Goal: Navigation & Orientation: Find specific page/section

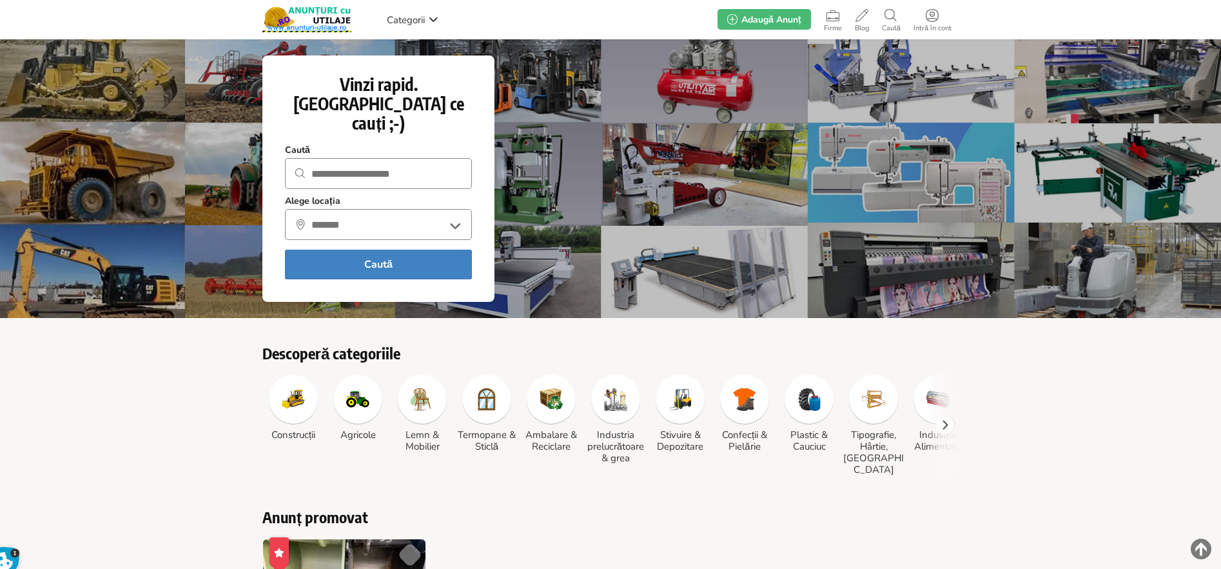
click at [416, 397] on div at bounding box center [422, 399] width 49 height 49
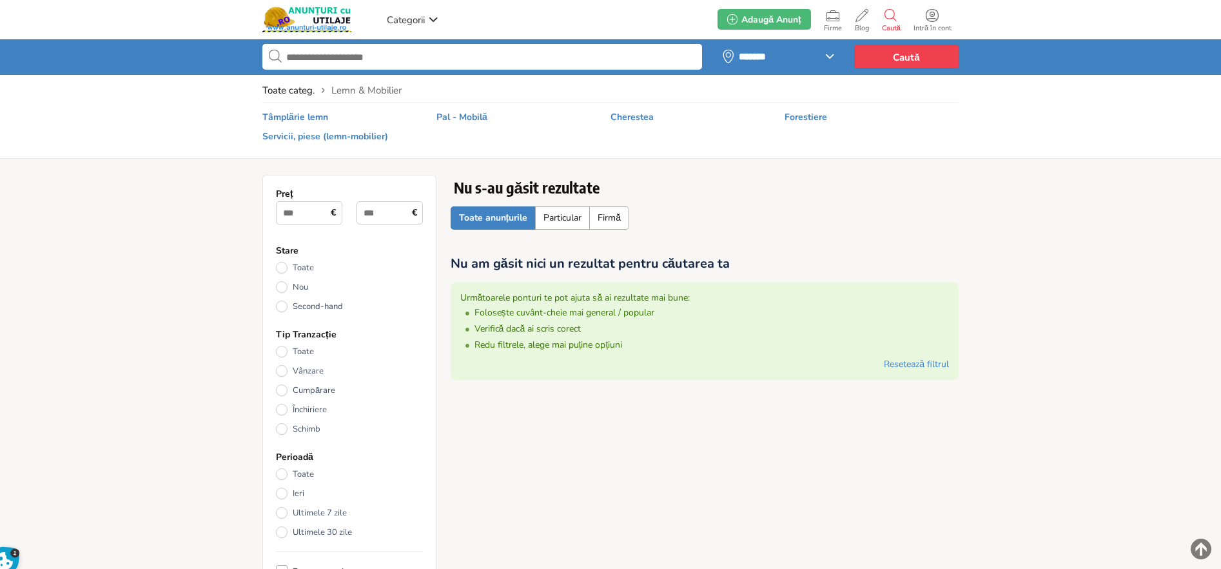
click at [412, 15] on span "Categorii" at bounding box center [406, 20] width 38 height 13
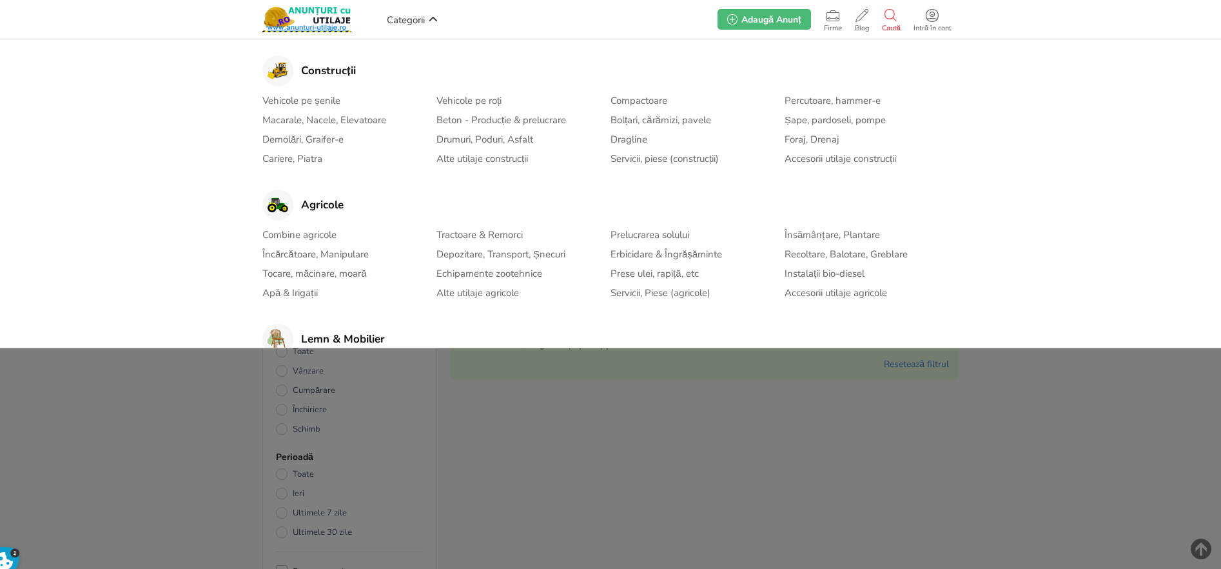
click at [302, 292] on link "Apă & Irigații" at bounding box center [289, 292] width 55 height 15
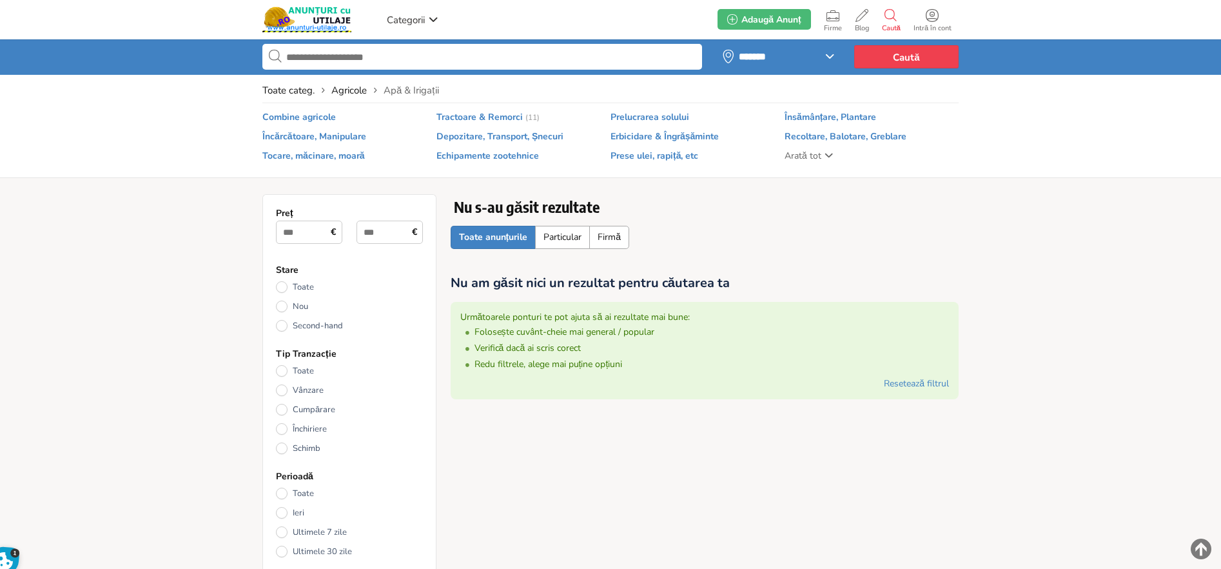
click at [820, 157] on span "Arată tot" at bounding box center [803, 156] width 37 height 12
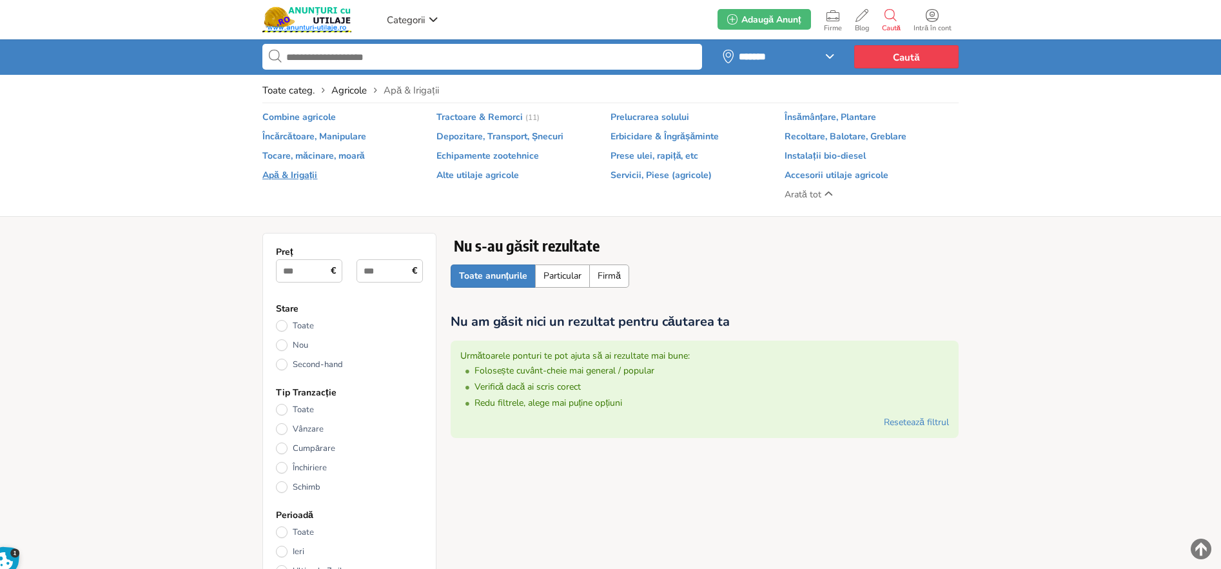
click at [500, 177] on span "Alte utilaje agricole" at bounding box center [477, 176] width 83 height 12
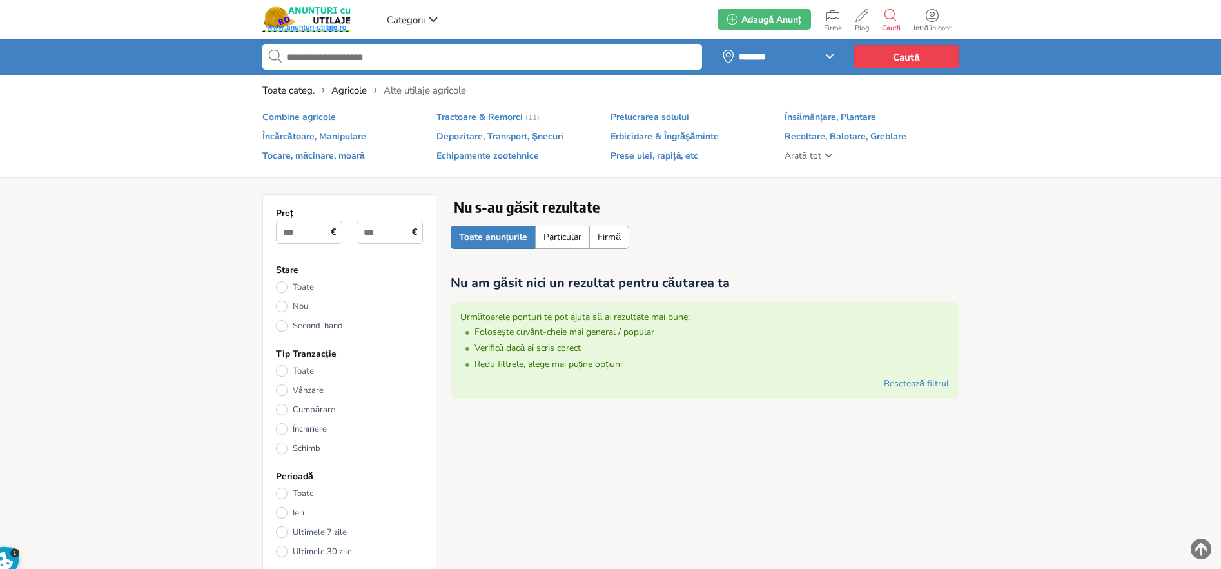
click at [495, 120] on span "Tractoare & Remorci" at bounding box center [479, 118] width 86 height 12
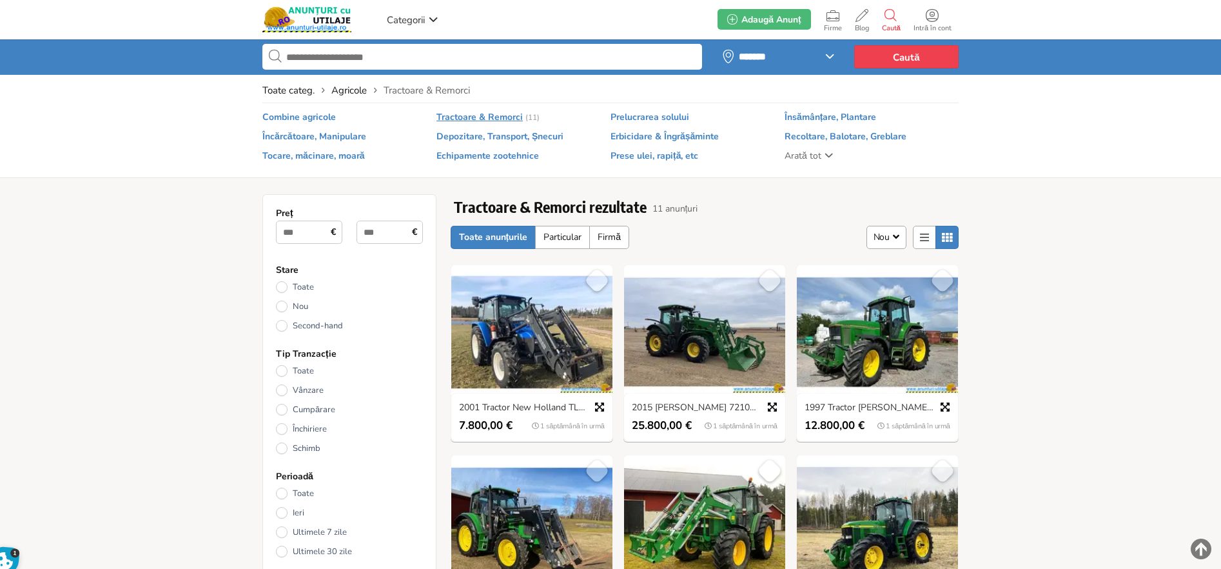
click at [462, 133] on span "Depozitare, Transport, Șnecuri" at bounding box center [499, 137] width 127 height 12
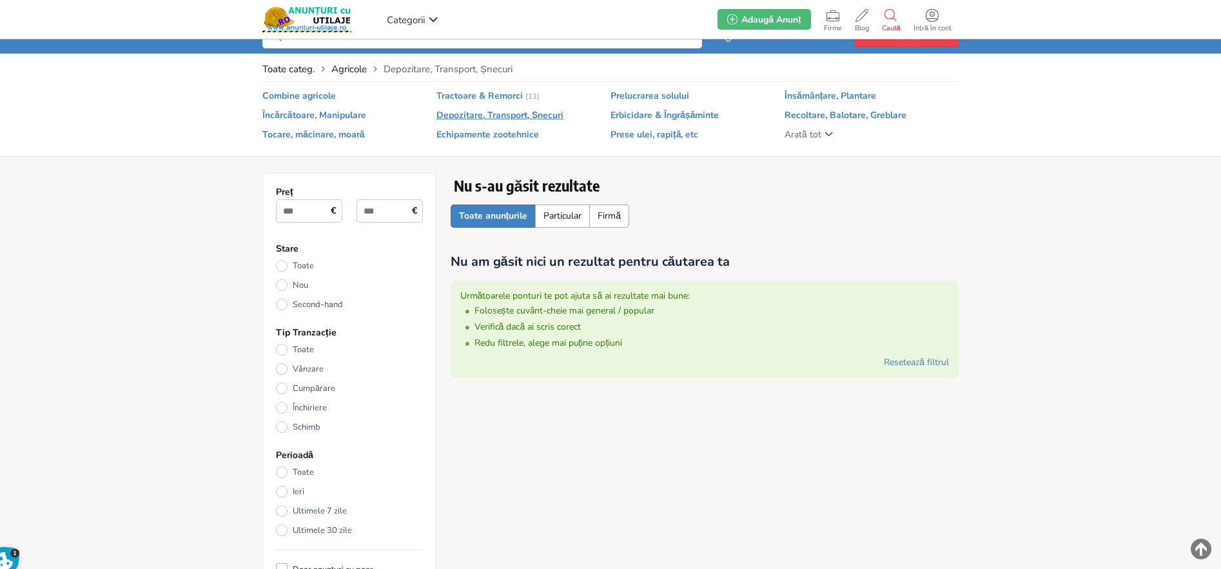
scroll to position [12, 0]
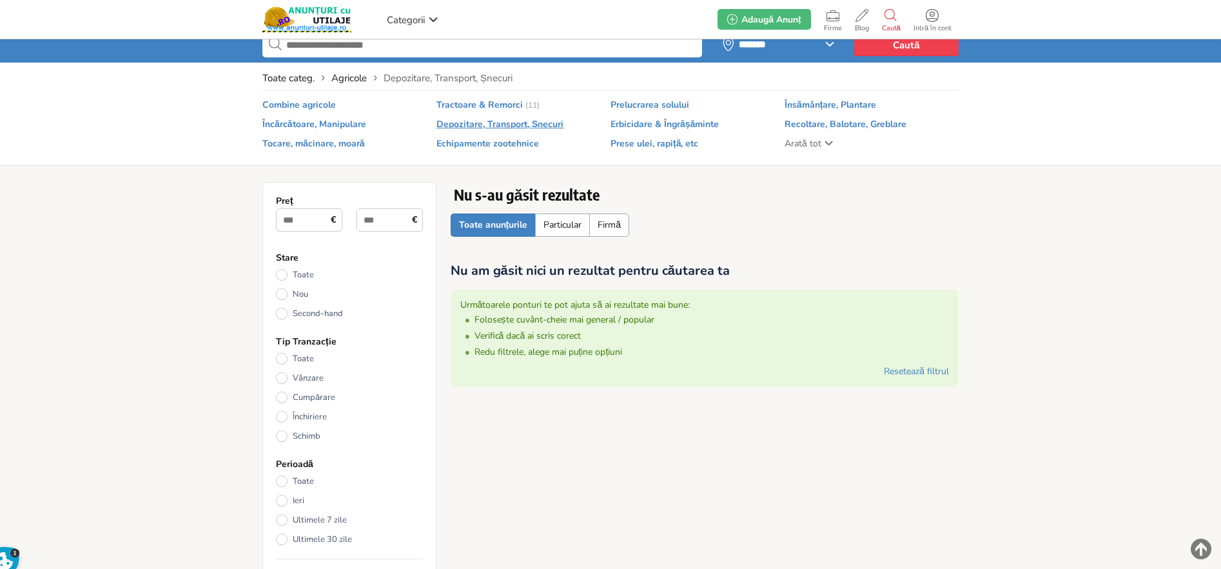
click at [426, 26] on link "Categorii" at bounding box center [413, 19] width 58 height 19
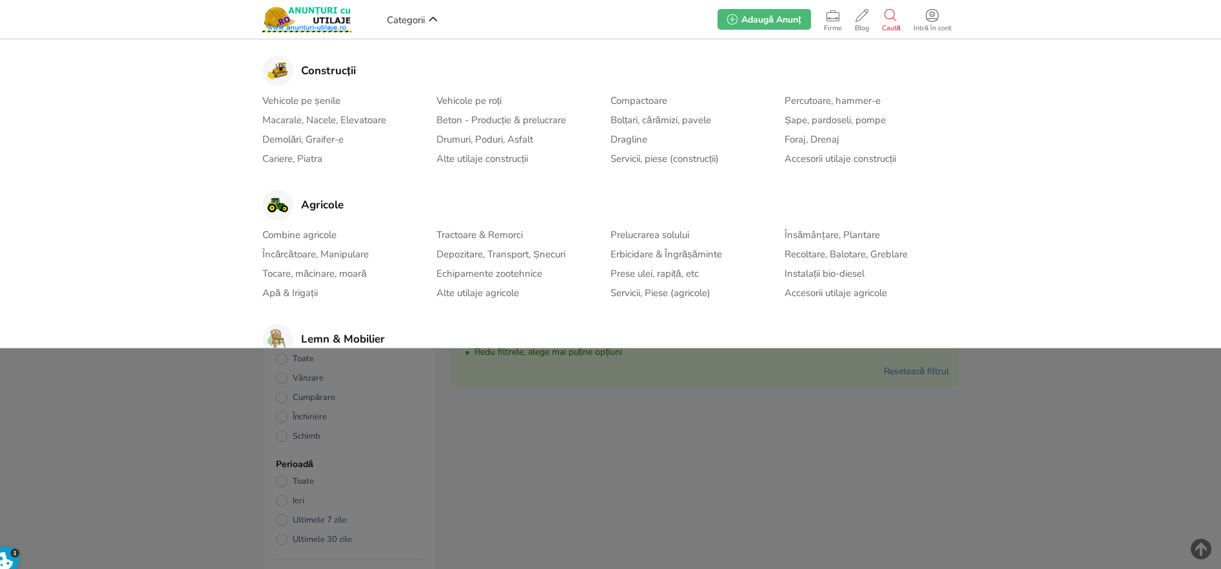
click at [326, 118] on link "Macarale, Nacele, Elevatoare" at bounding box center [324, 119] width 124 height 15
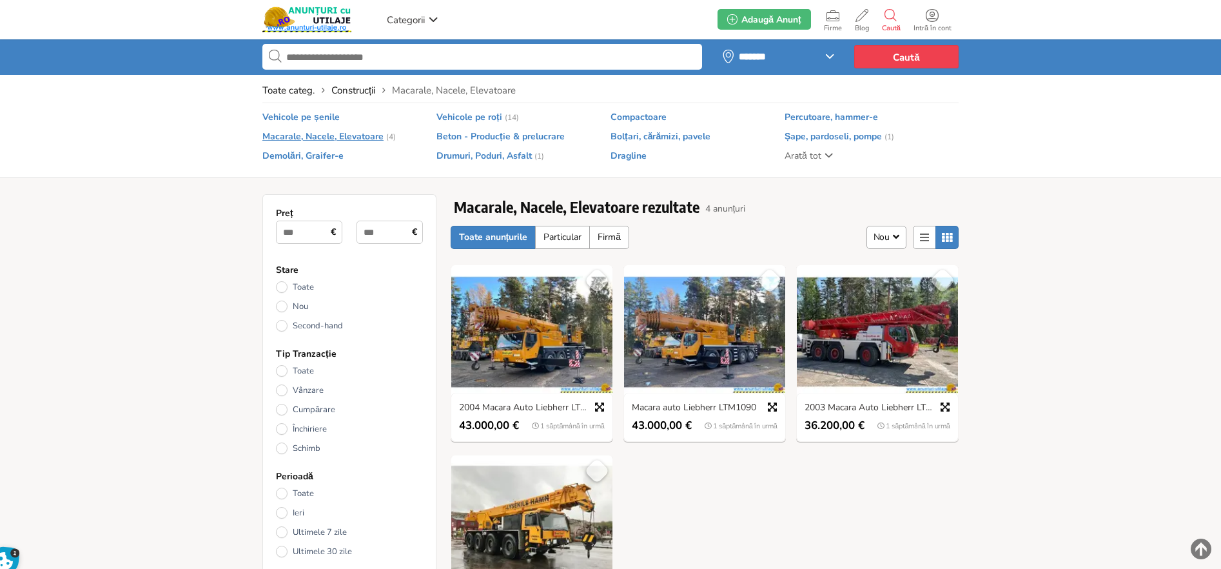
click at [498, 118] on span "Vehicole pe roți" at bounding box center [469, 118] width 66 height 12
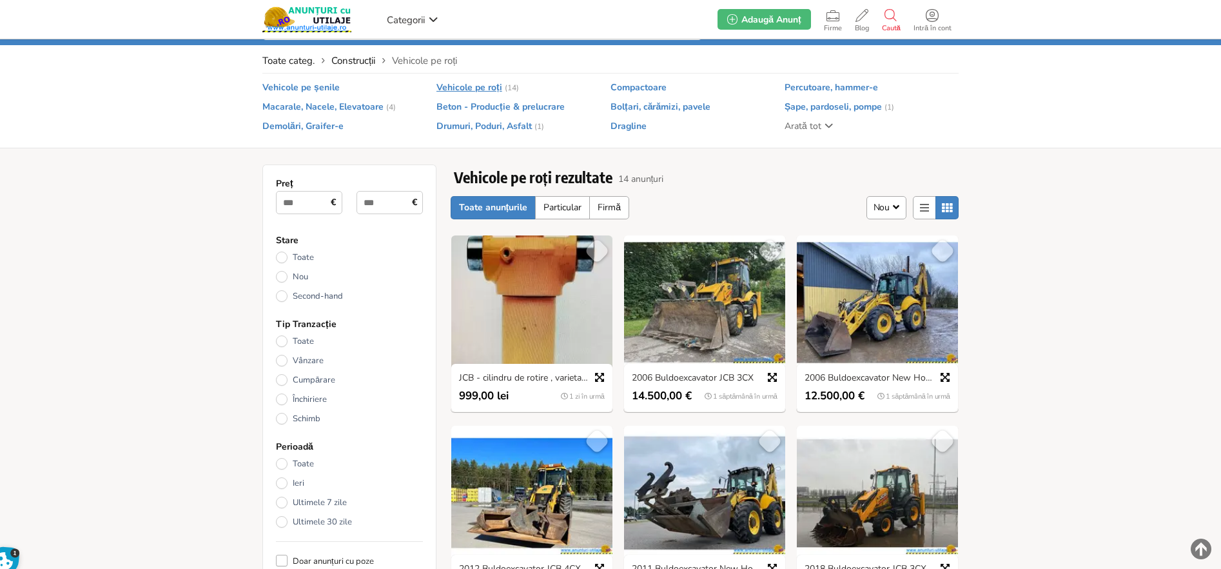
scroll to position [26, 0]
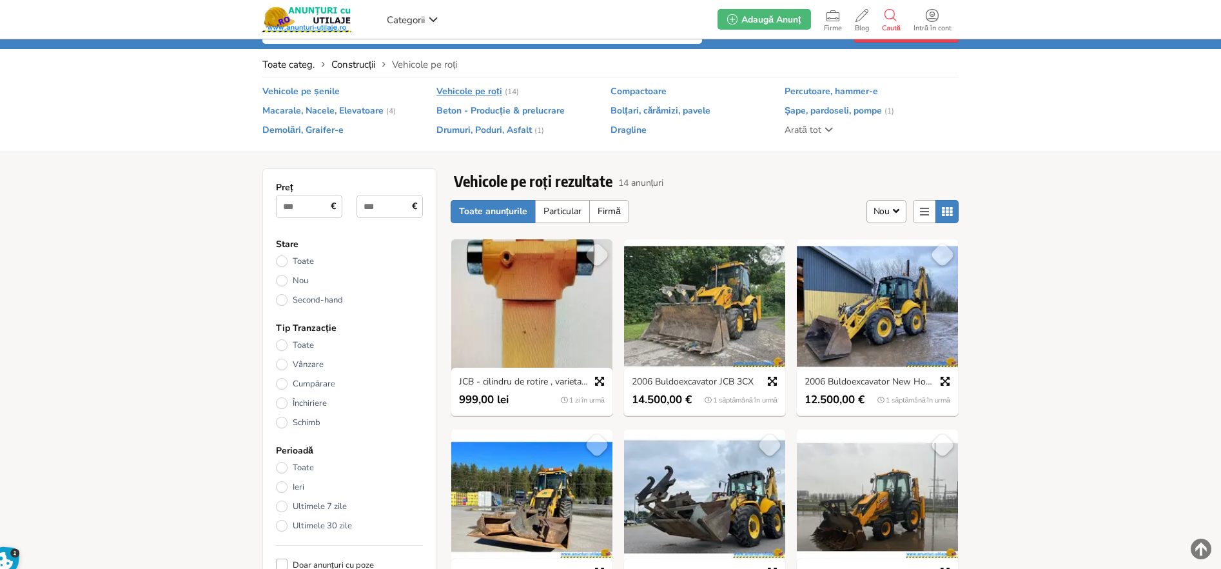
click at [516, 129] on span "Drumuri, Poduri, Asfalt" at bounding box center [483, 130] width 95 height 12
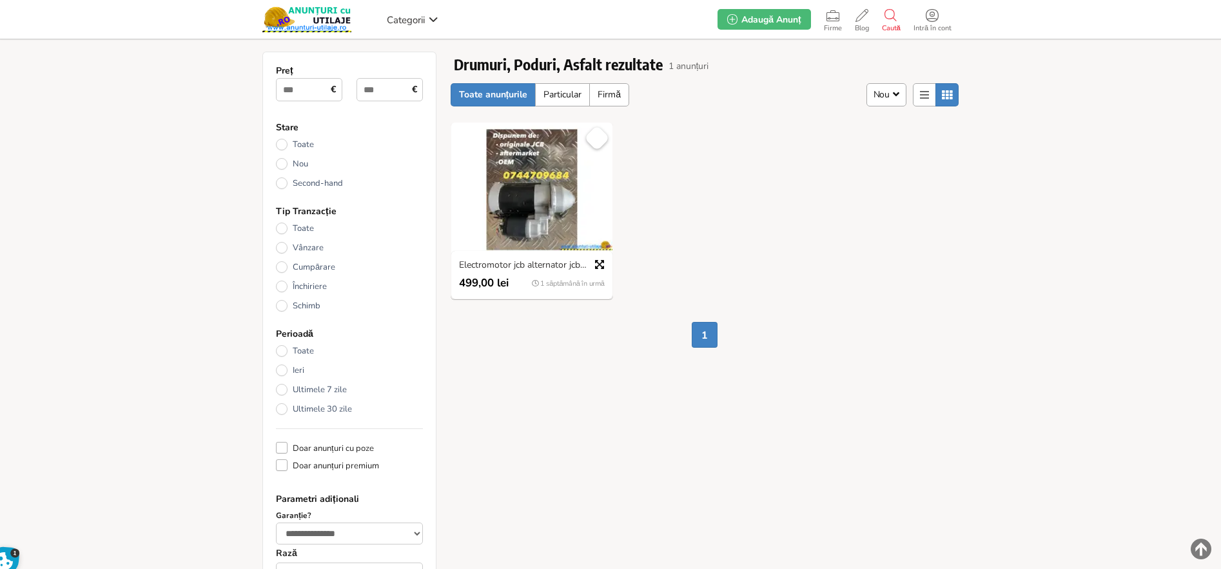
scroll to position [146, 0]
